Goal: Task Accomplishment & Management: Complete application form

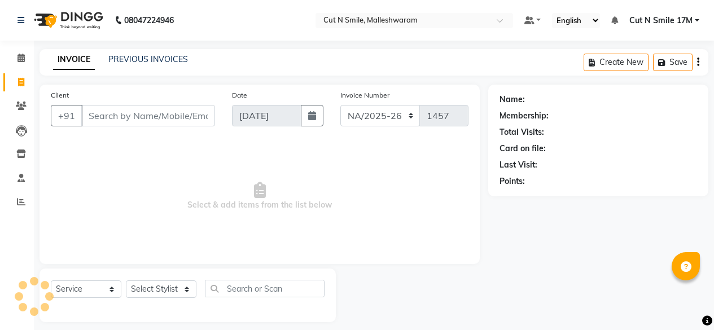
select select "7225"
select select "service"
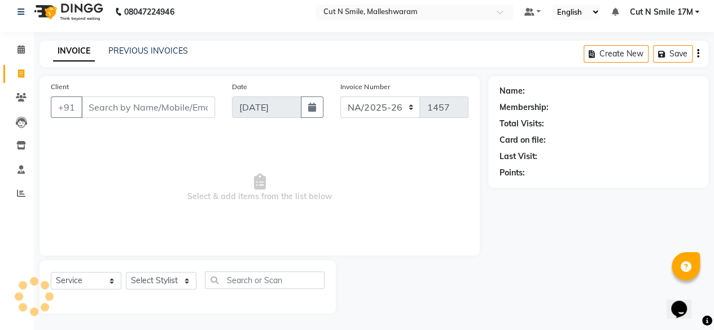
scroll to position [8, 0]
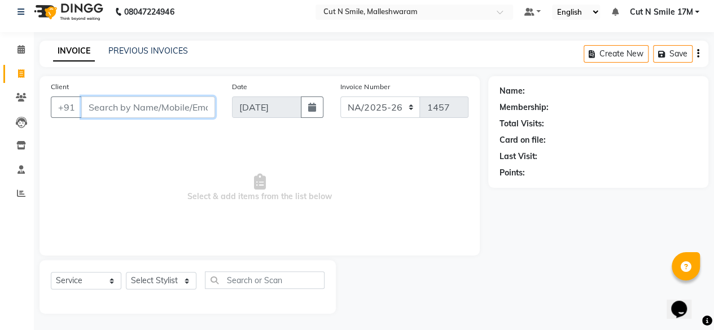
click at [160, 104] on input "Client" at bounding box center [148, 106] width 134 height 21
type input "9353139826"
click at [187, 108] on span "Add Client" at bounding box center [186, 107] width 45 height 11
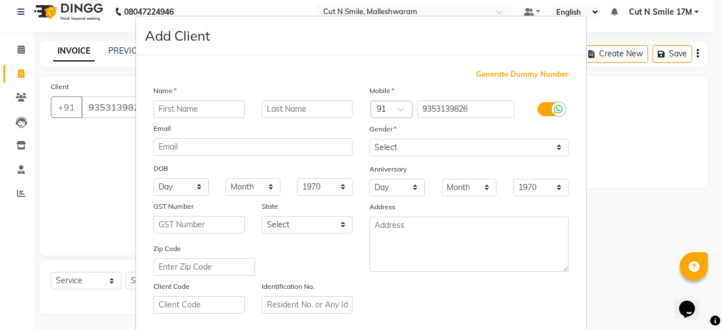
click at [203, 113] on input "text" at bounding box center [198, 108] width 91 height 17
type input "ANUKSHA"
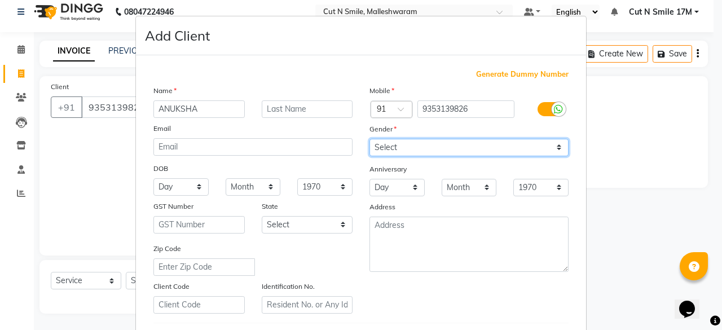
click at [399, 147] on select "Select [DEMOGRAPHIC_DATA] [DEMOGRAPHIC_DATA] Other Prefer Not To Say" at bounding box center [468, 147] width 199 height 17
select select "[DEMOGRAPHIC_DATA]"
click at [369, 139] on select "Select [DEMOGRAPHIC_DATA] [DEMOGRAPHIC_DATA] Other Prefer Not To Say" at bounding box center [468, 147] width 199 height 17
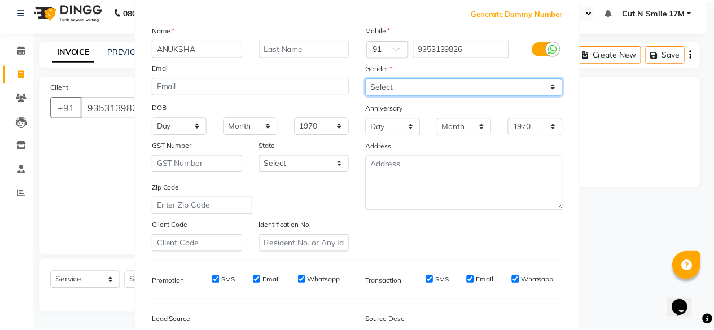
scroll to position [188, 0]
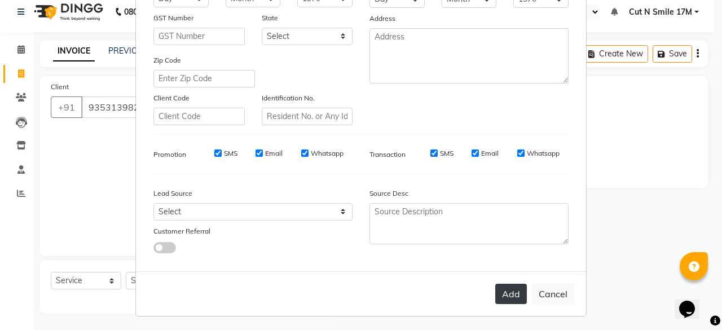
click at [509, 294] on button "Add" at bounding box center [511, 294] width 32 height 20
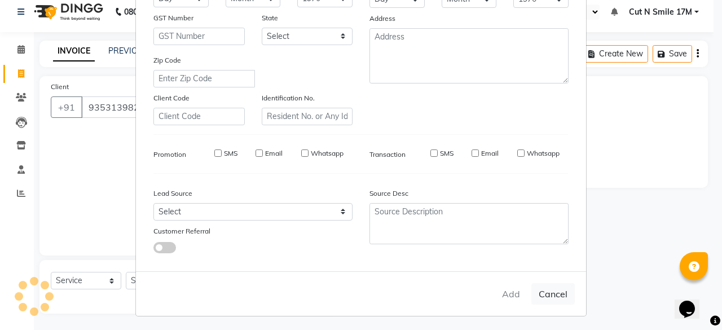
type input "93******26"
select select
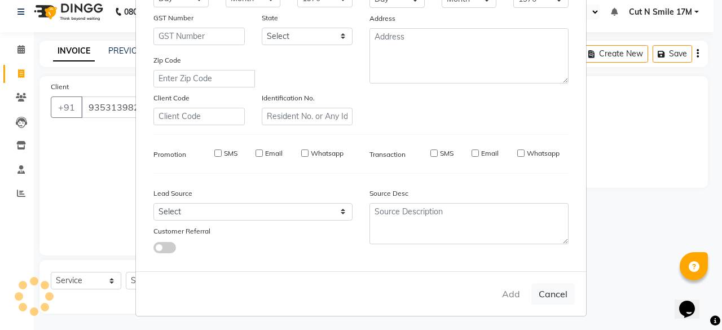
select select
checkbox input "false"
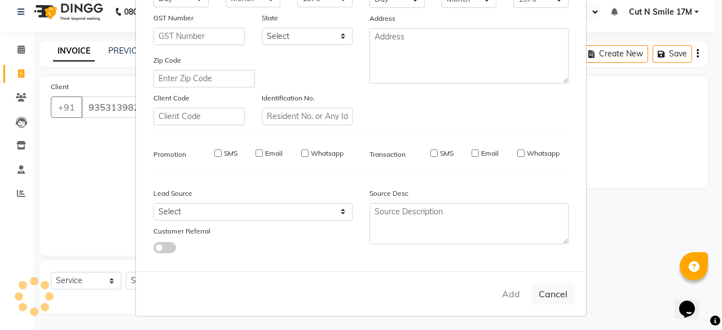
checkbox input "false"
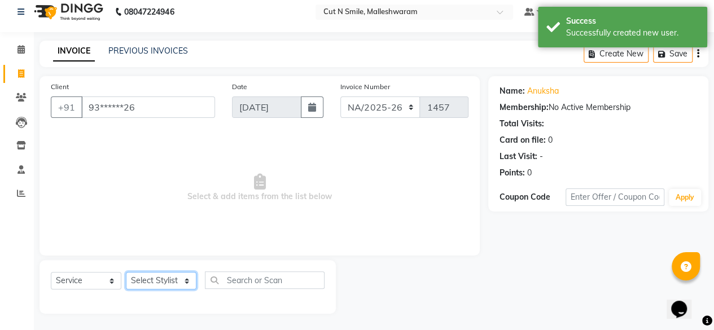
click at [164, 278] on select "Select Stylist Aarif 17M [PERSON_NAME] 9M Ajim 17M [PERSON_NAME] 17M Ali ML Ali…" at bounding box center [161, 280] width 71 height 17
select select "61393"
click at [126, 272] on select "Select Stylist Aarif 17M [PERSON_NAME] 9M Ajim 17M [PERSON_NAME] 17M Ali ML Ali…" at bounding box center [161, 280] width 71 height 17
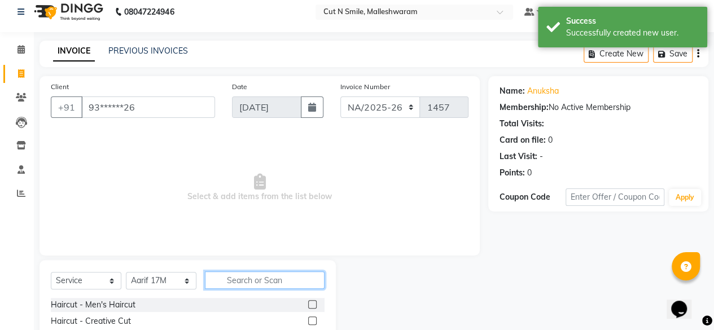
click at [230, 280] on input "text" at bounding box center [265, 279] width 120 height 17
type input "CREA"
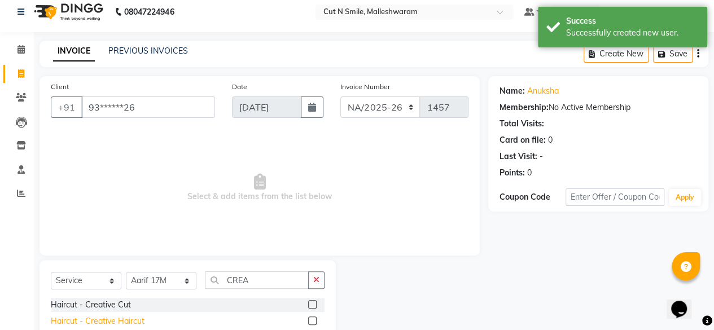
click at [141, 320] on div "Haircut - Creative Haircut" at bounding box center [98, 321] width 94 height 12
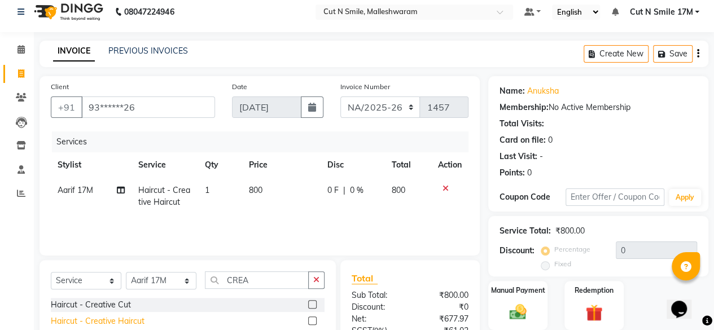
click at [141, 318] on div "Haircut - Creative Haircut" at bounding box center [98, 321] width 94 height 12
checkbox input "false"
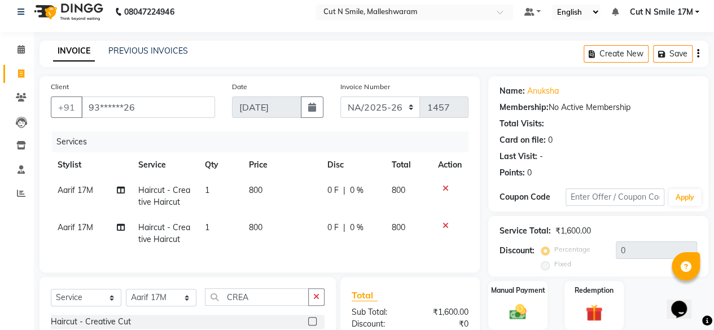
click at [443, 222] on icon at bounding box center [445, 226] width 6 height 8
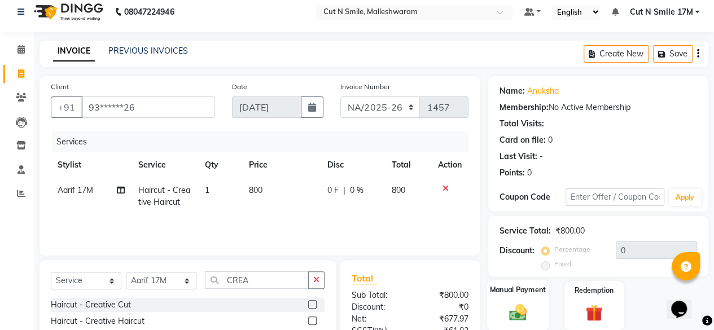
click at [517, 302] on img at bounding box center [517, 312] width 29 height 20
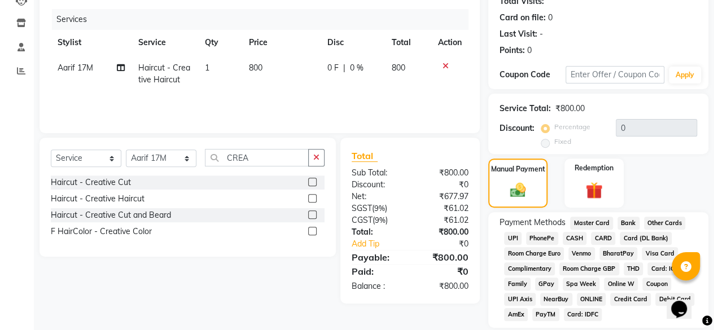
scroll to position [169, 0]
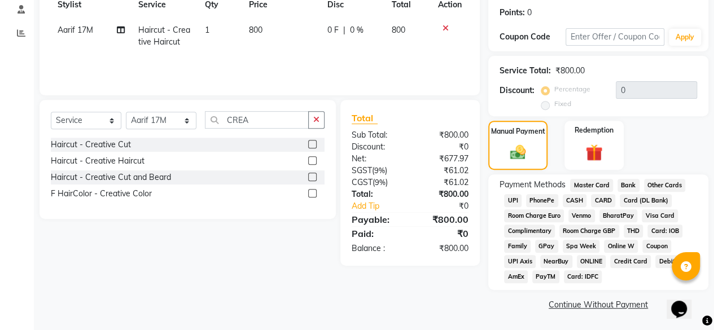
click at [512, 200] on span "UPI" at bounding box center [512, 200] width 17 height 13
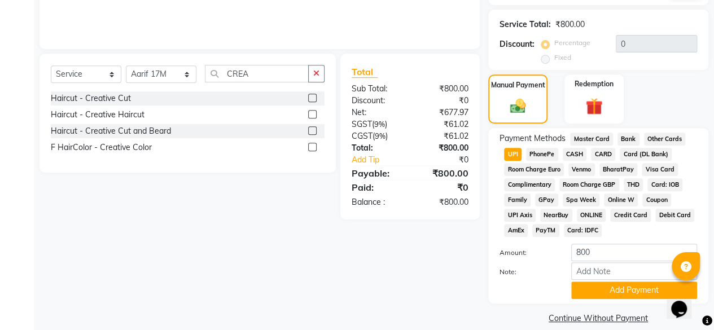
scroll to position [228, 0]
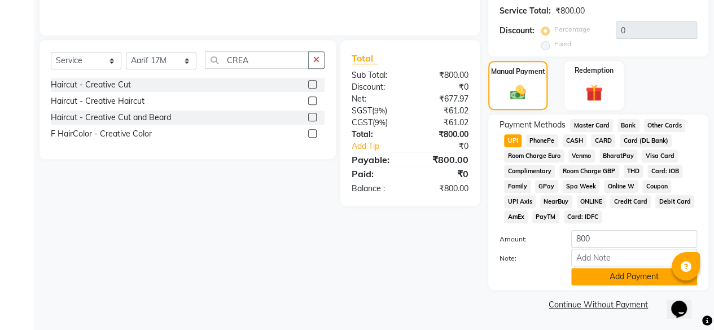
click at [596, 279] on button "Add Payment" at bounding box center [634, 276] width 126 height 17
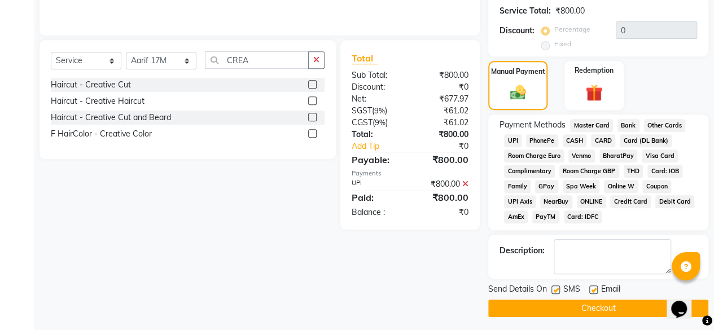
click at [605, 306] on button "Checkout" at bounding box center [598, 308] width 220 height 17
